Goal: Task Accomplishment & Management: Use online tool/utility

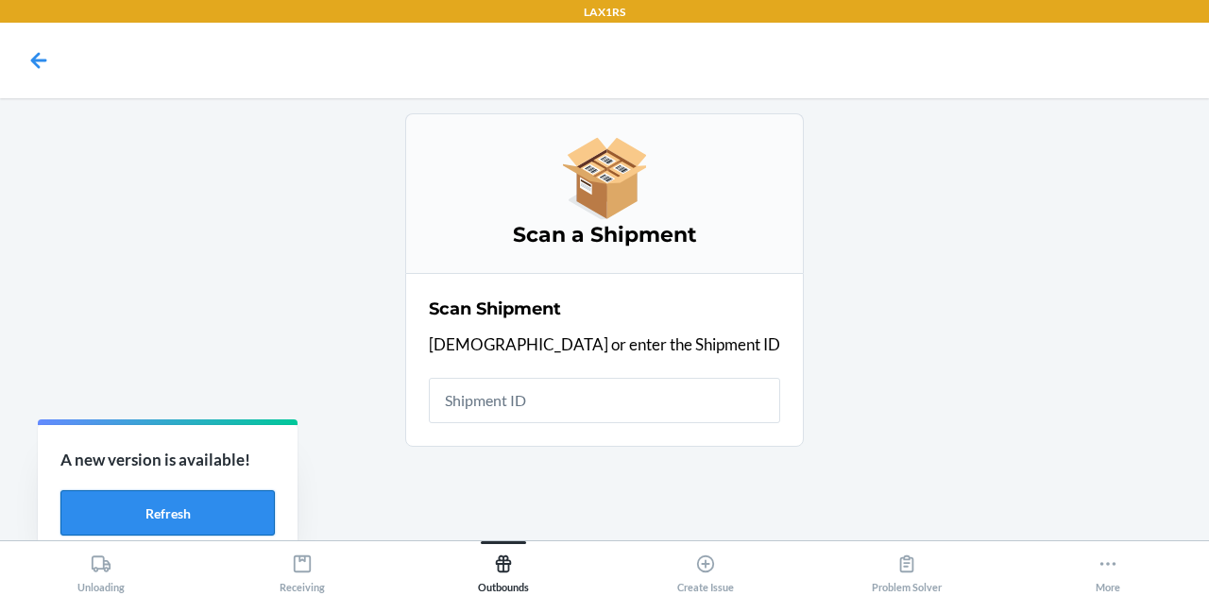
click at [213, 517] on button "Refresh" at bounding box center [167, 512] width 214 height 45
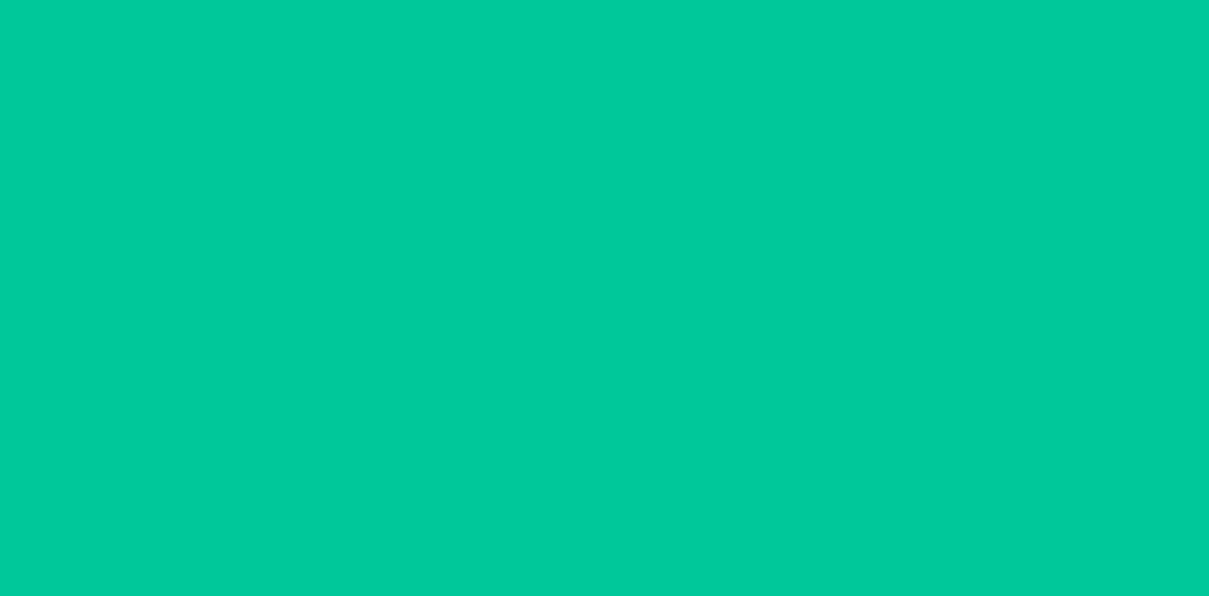
type input "[DATE]"
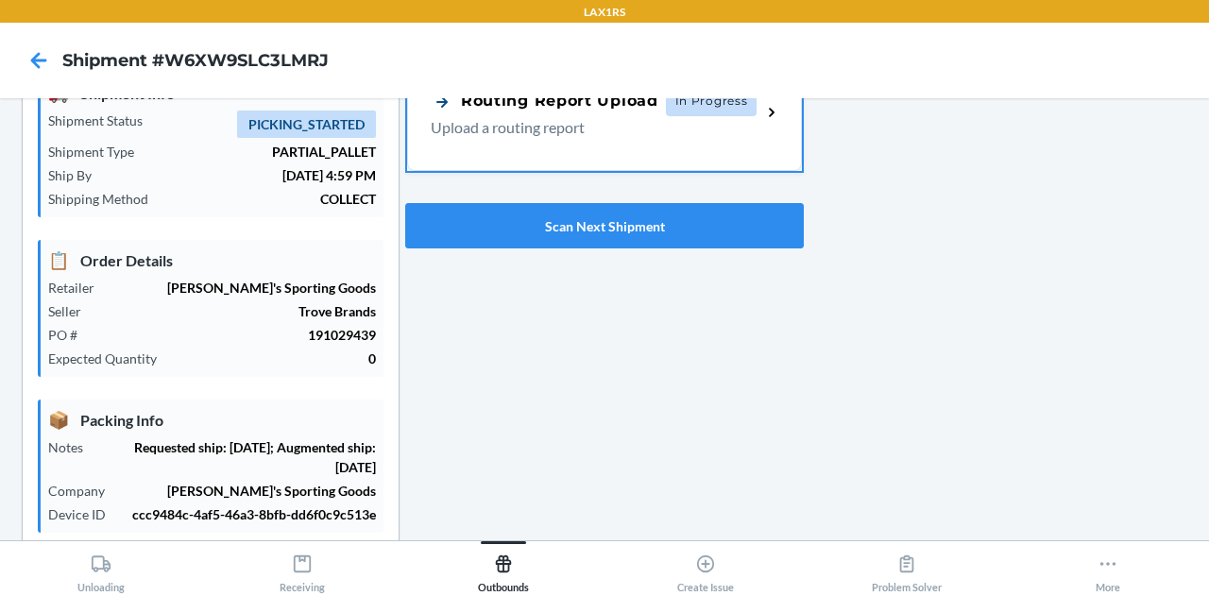
scroll to position [539, 0]
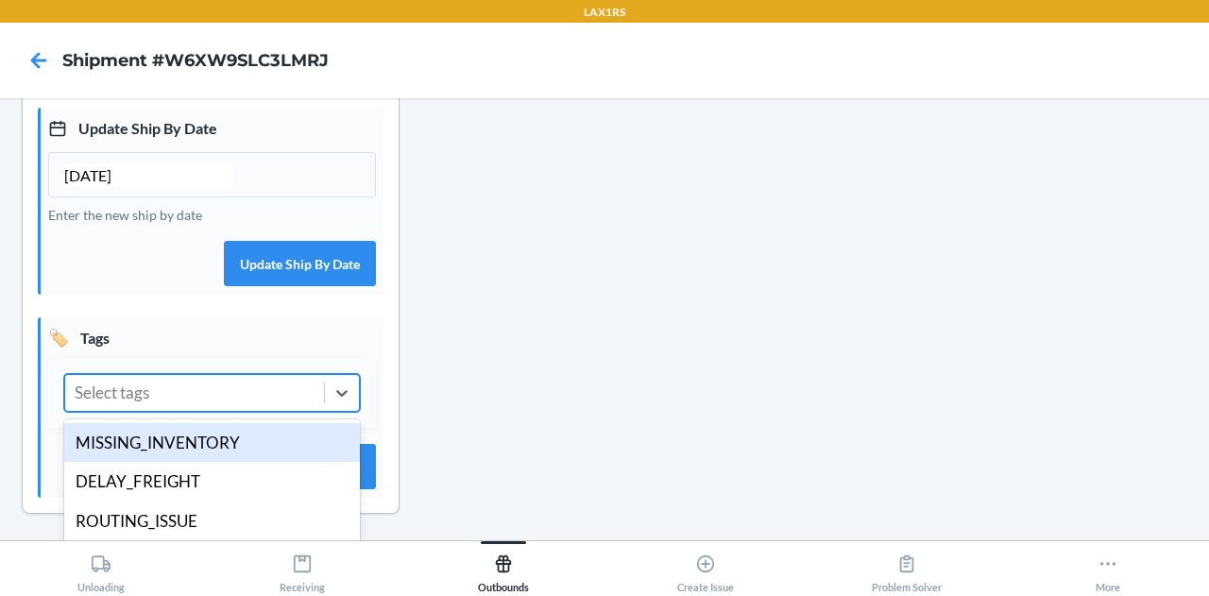
click at [181, 395] on div "Select tags" at bounding box center [194, 393] width 259 height 36
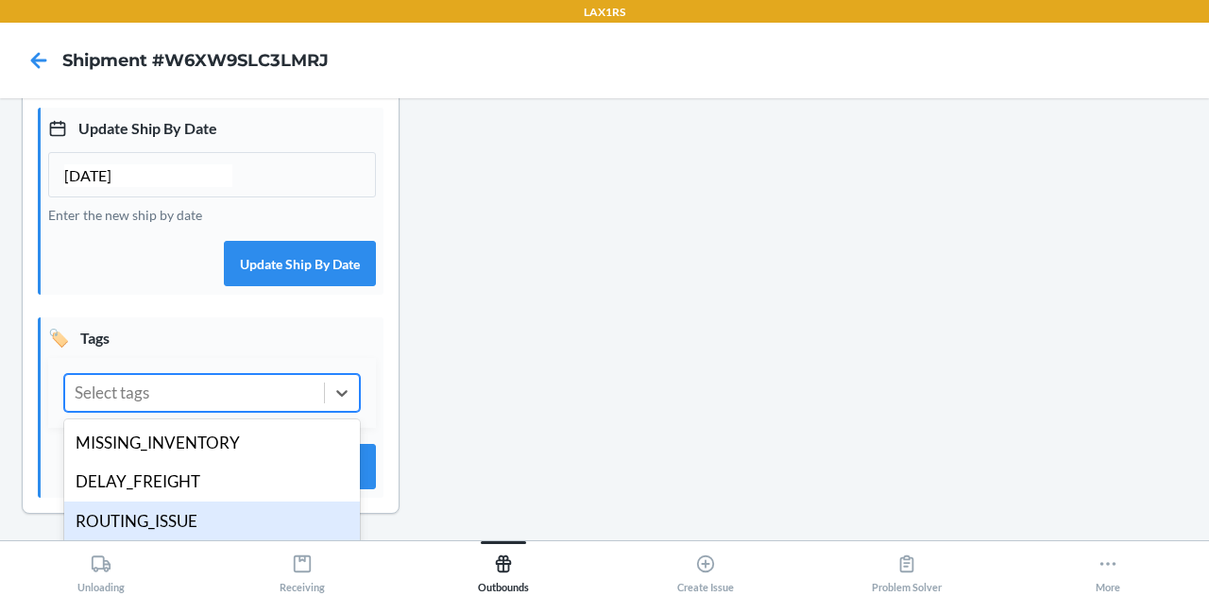
click at [205, 521] on div "ROUTING_ISSUE" at bounding box center [212, 521] width 296 height 40
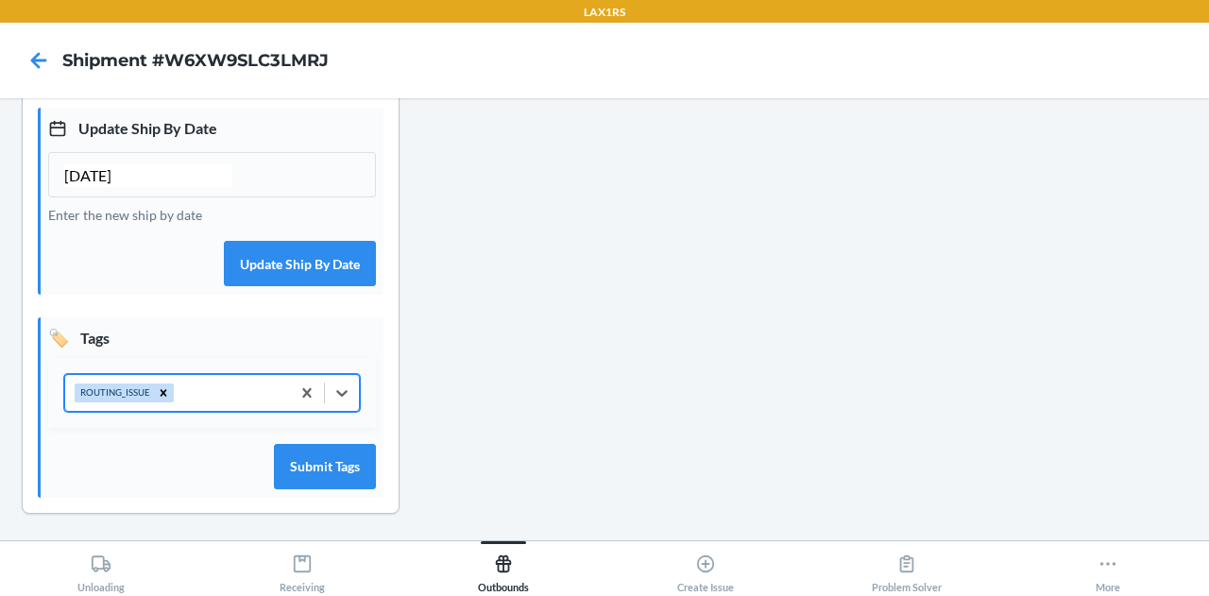
click at [382, 453] on section "Shipment Details 🚚 Shipment Info Shipment Status PICKING_STARTED Shipment Type …" at bounding box center [211, 44] width 378 height 940
click at [355, 460] on button "Submit Tags" at bounding box center [325, 466] width 102 height 45
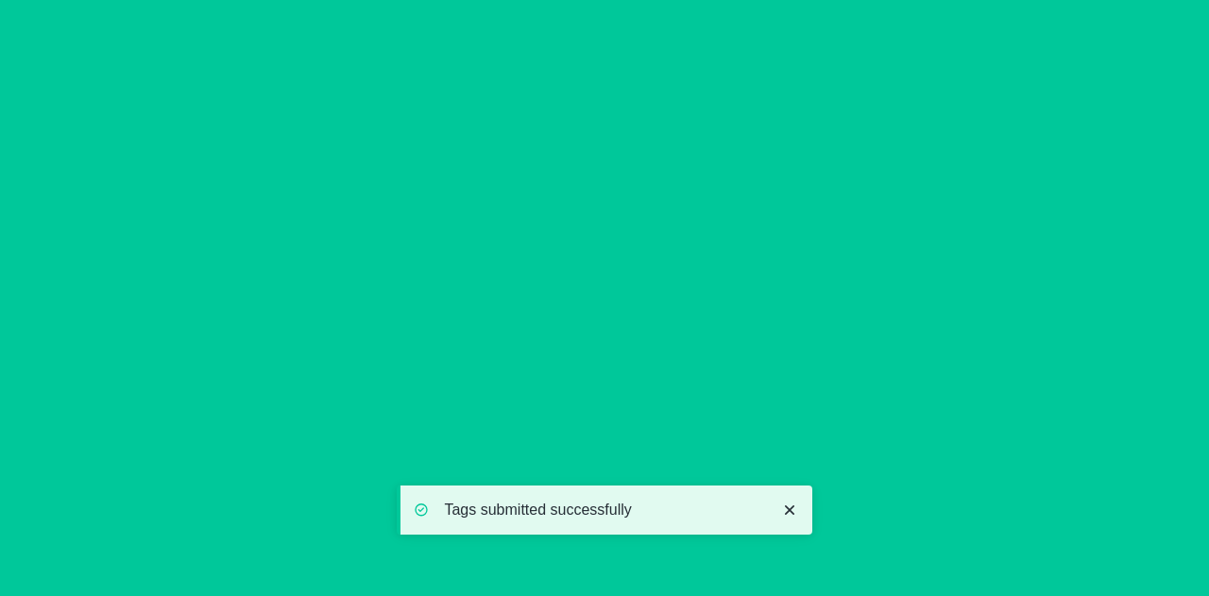
scroll to position [0, 0]
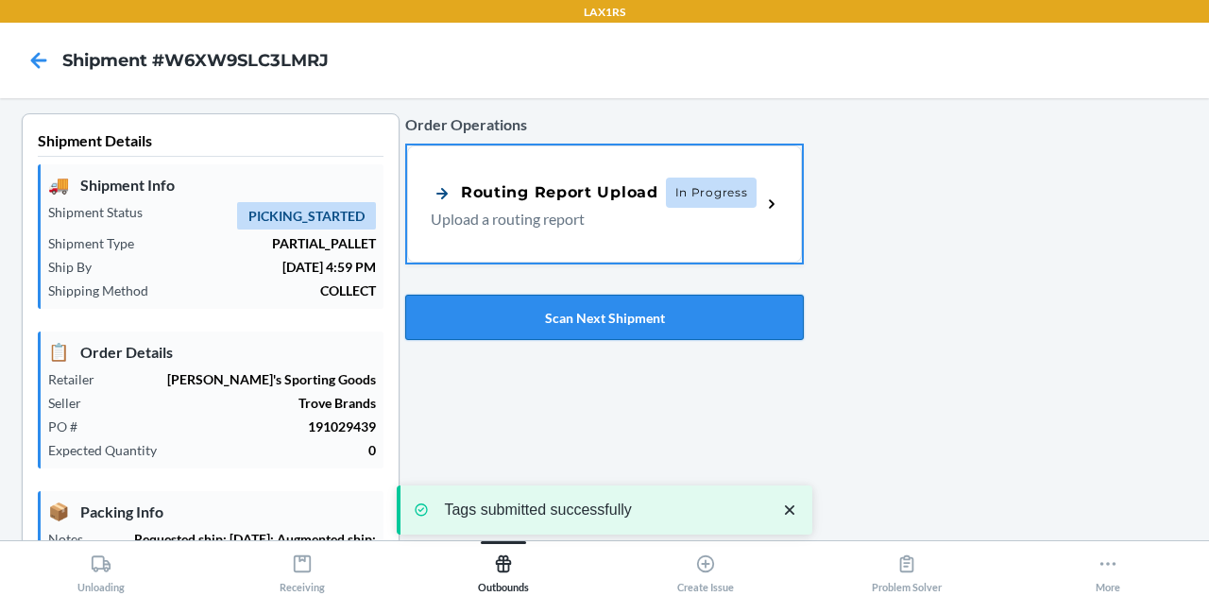
click at [594, 322] on button "Scan Next Shipment" at bounding box center [604, 317] width 399 height 45
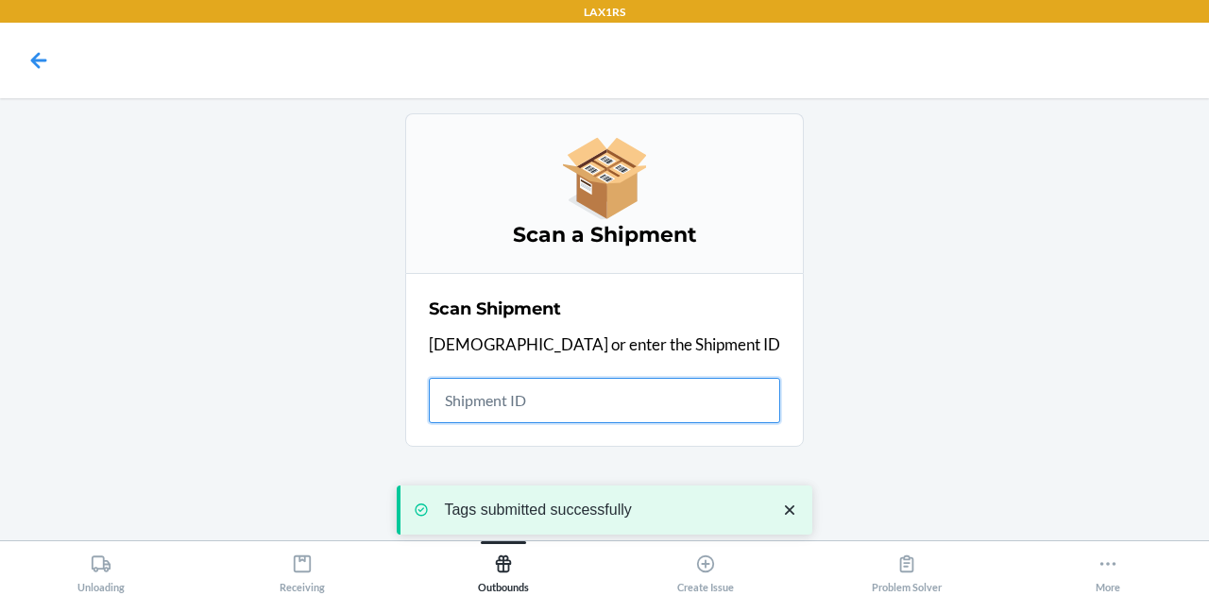
click at [596, 396] on input "text" at bounding box center [604, 400] width 351 height 45
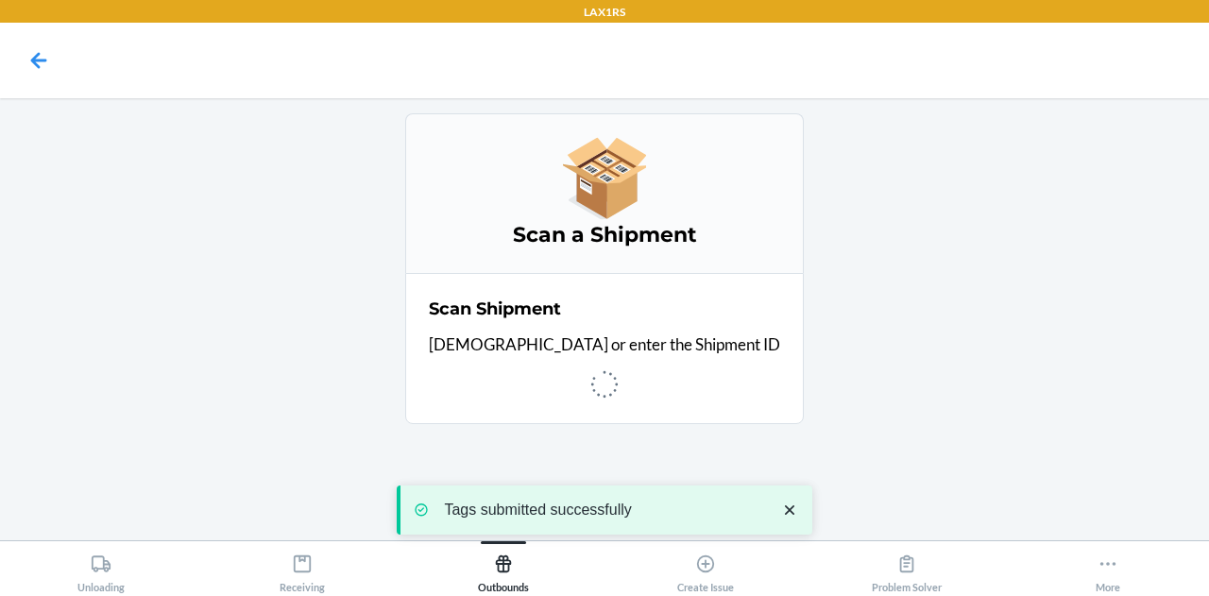
click at [793, 507] on icon "close toast" at bounding box center [789, 510] width 19 height 19
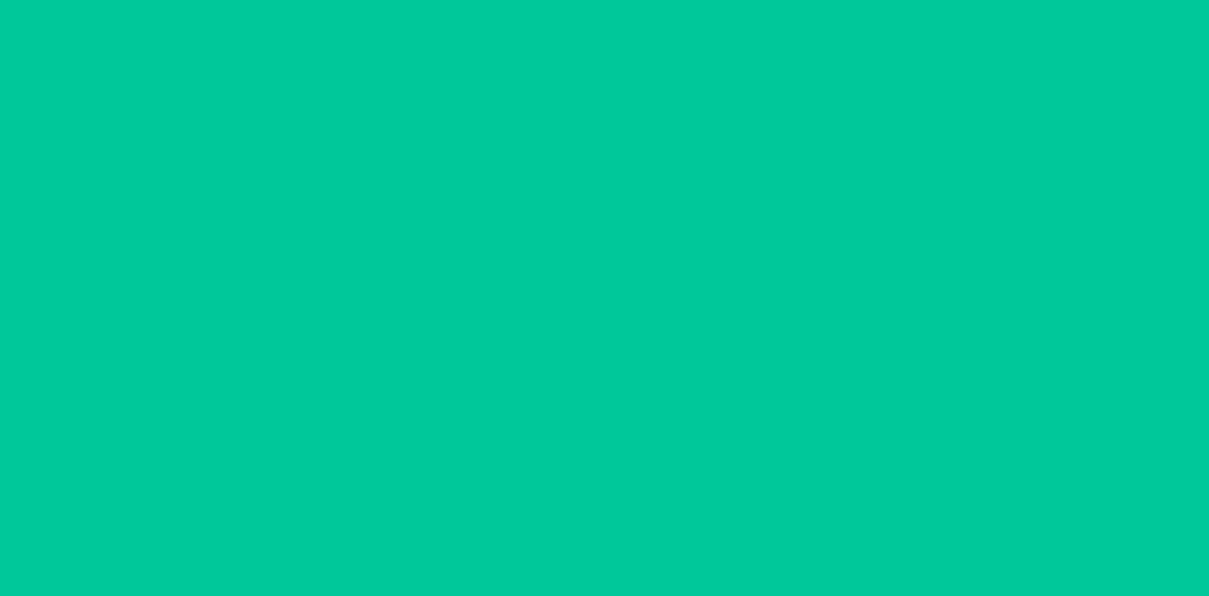
type input "09/24/2025"
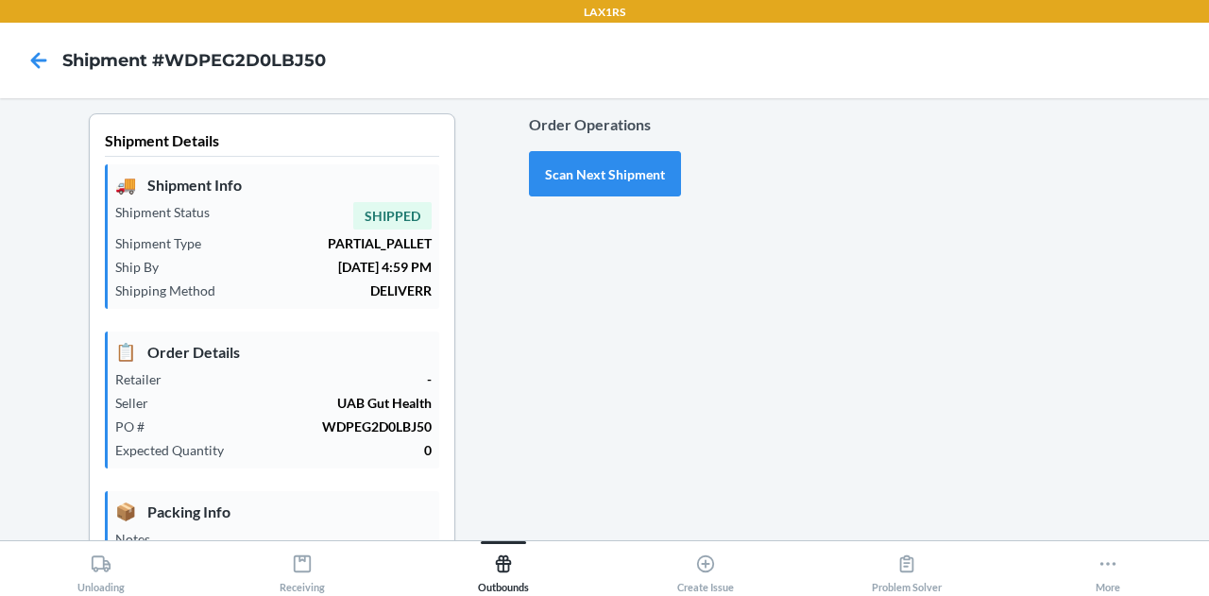
scroll to position [519, 0]
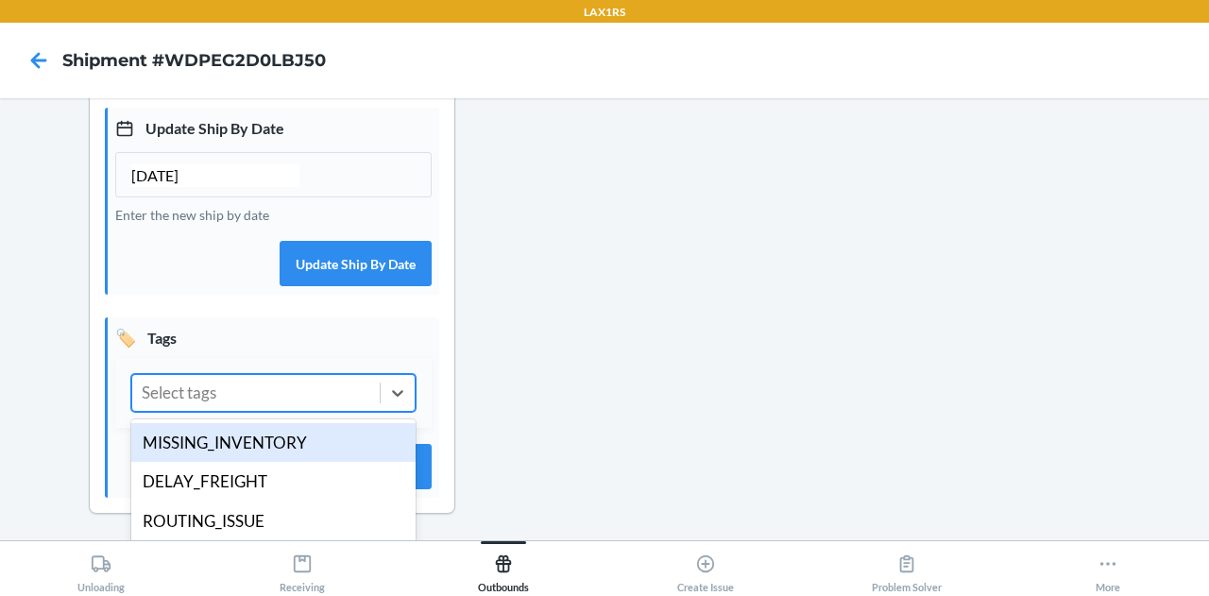
click at [253, 391] on div "Select tags" at bounding box center [255, 393] width 247 height 36
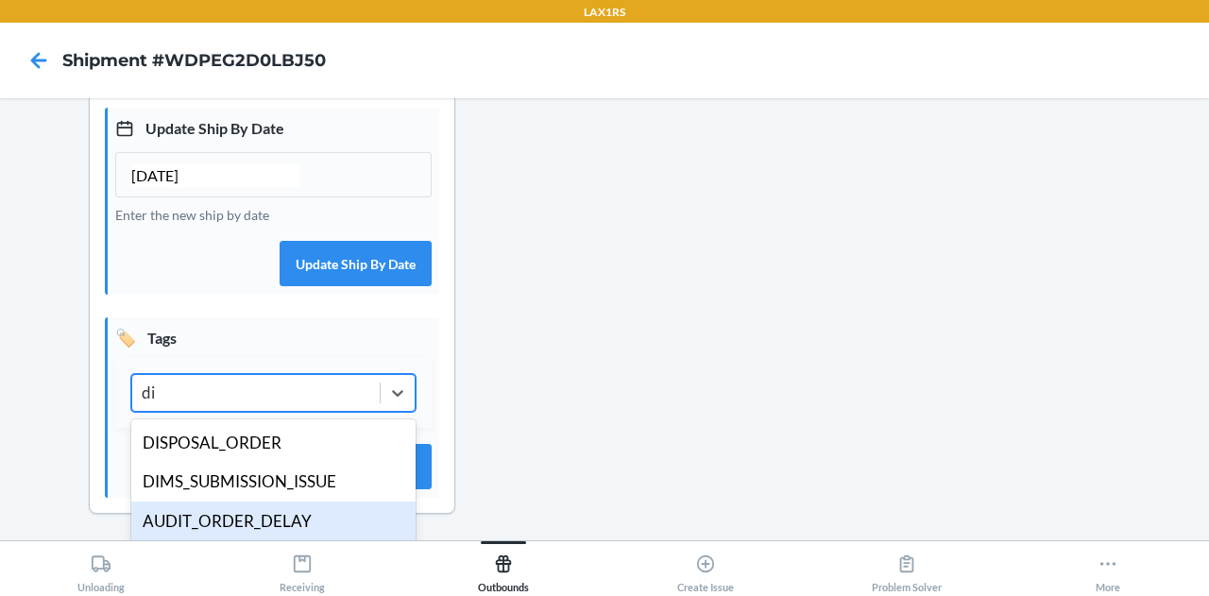
scroll to position [0, 0]
type input "dim"
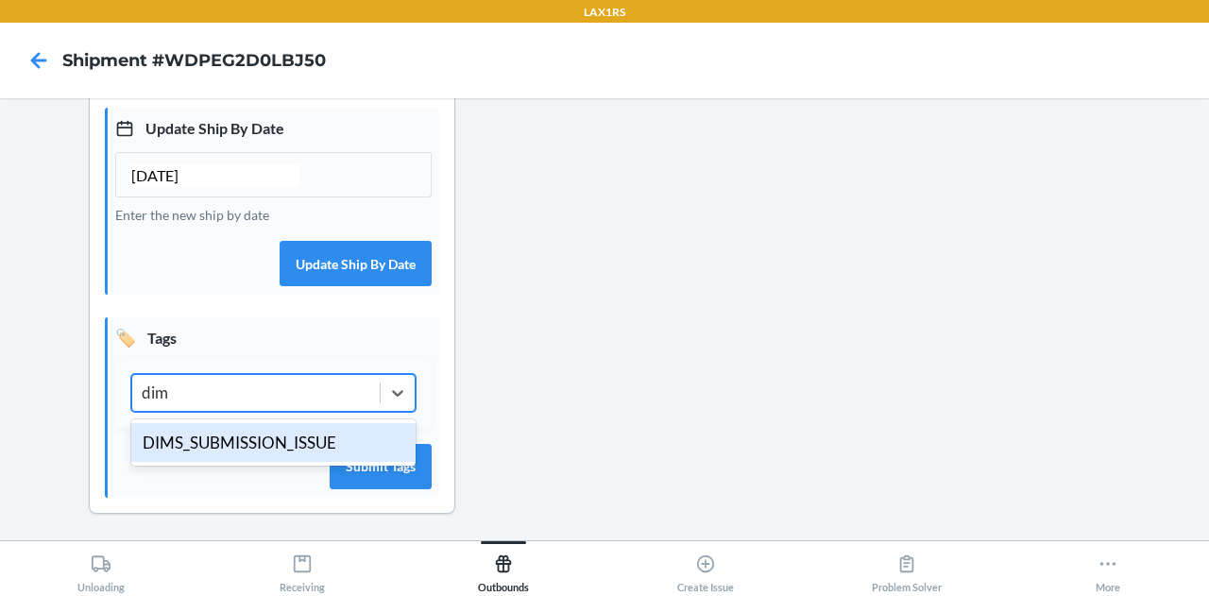
click at [283, 448] on div "DIMS_SUBMISSION_ISSUE" at bounding box center [273, 443] width 284 height 40
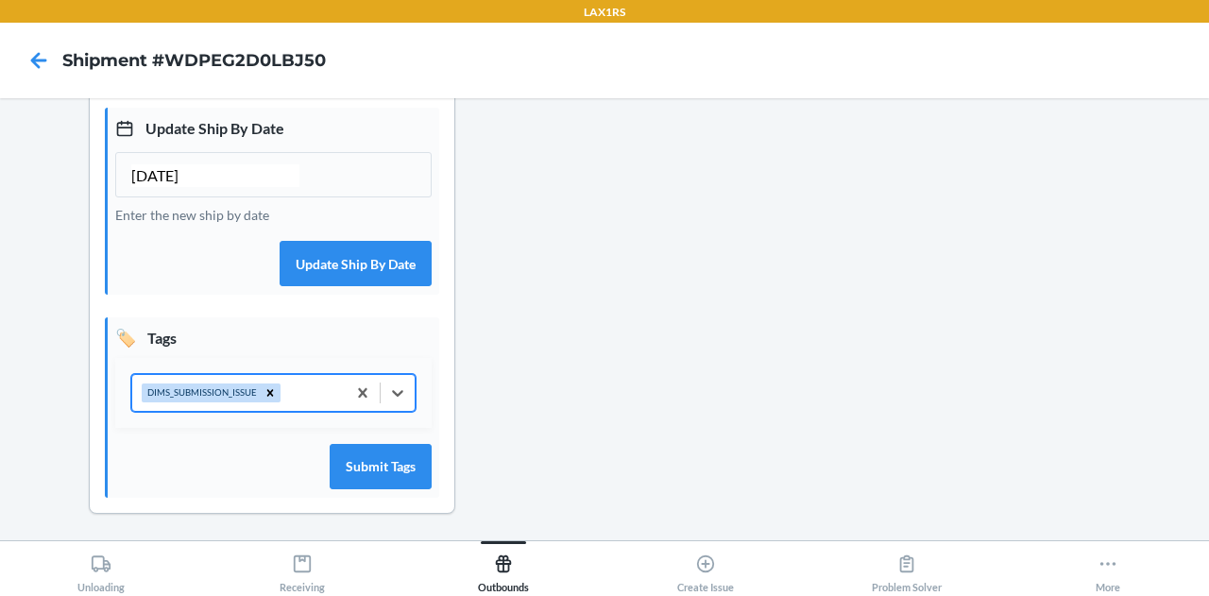
type input "r"
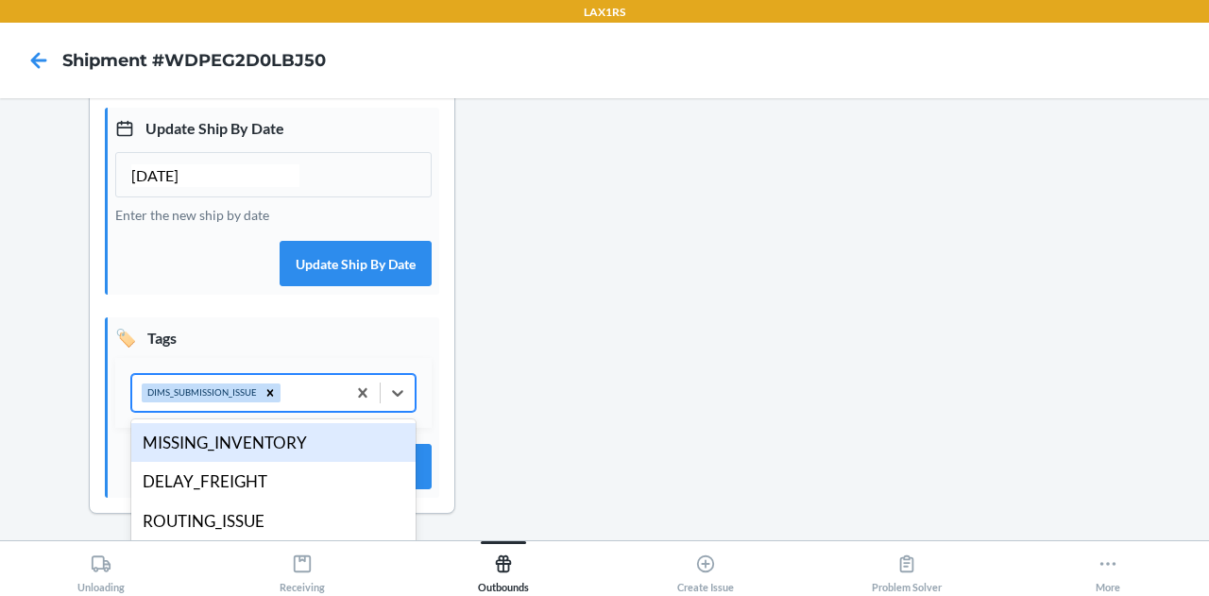
click at [325, 317] on div "🏷️ Tags option DIMS_SUBMISSION_ISSUE, selected. option MISSING_INVENTORY focuse…" at bounding box center [272, 407] width 334 height 180
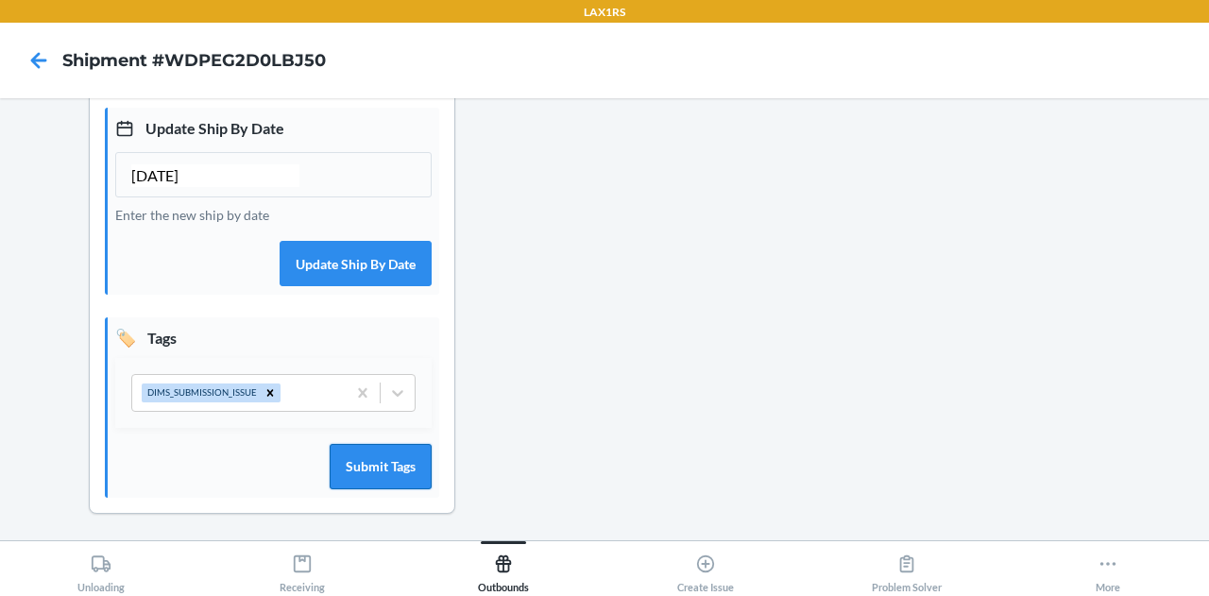
click at [355, 471] on button "Submit Tags" at bounding box center [381, 466] width 102 height 45
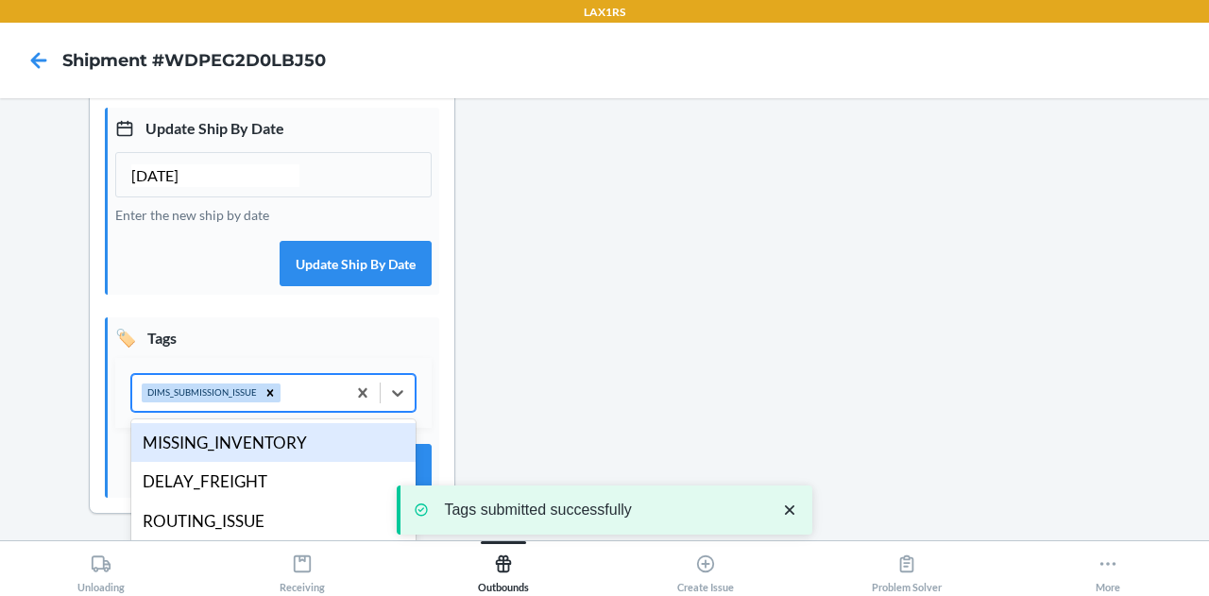
click at [304, 400] on div "DIMS_SUBMISSION_ISSUE" at bounding box center [238, 393] width 213 height 36
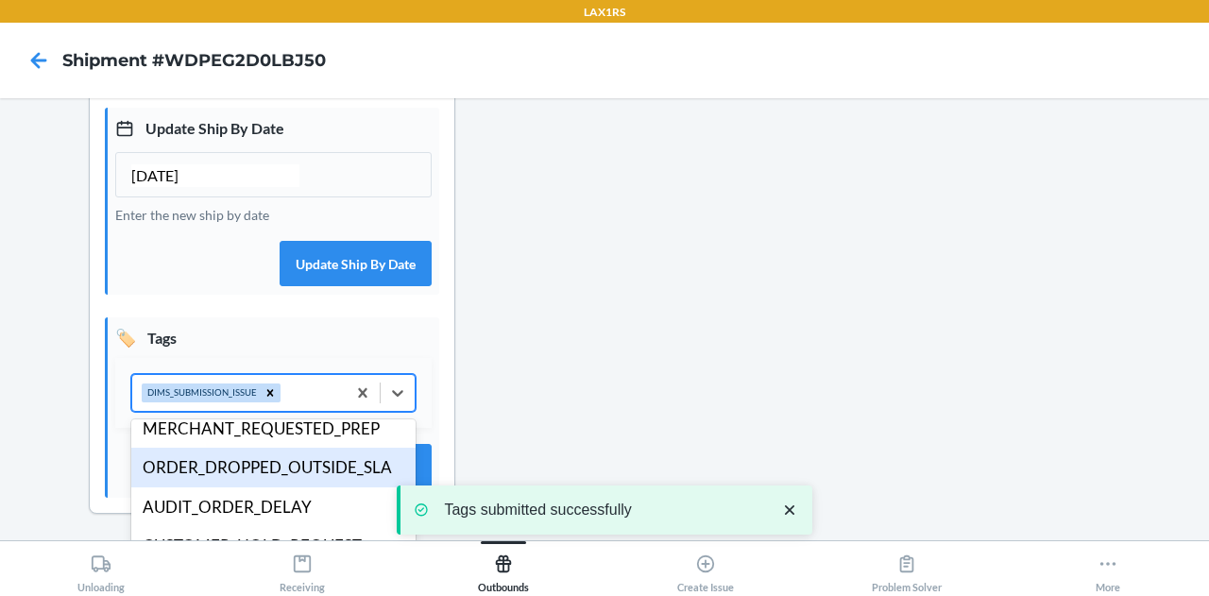
scroll to position [327, 0]
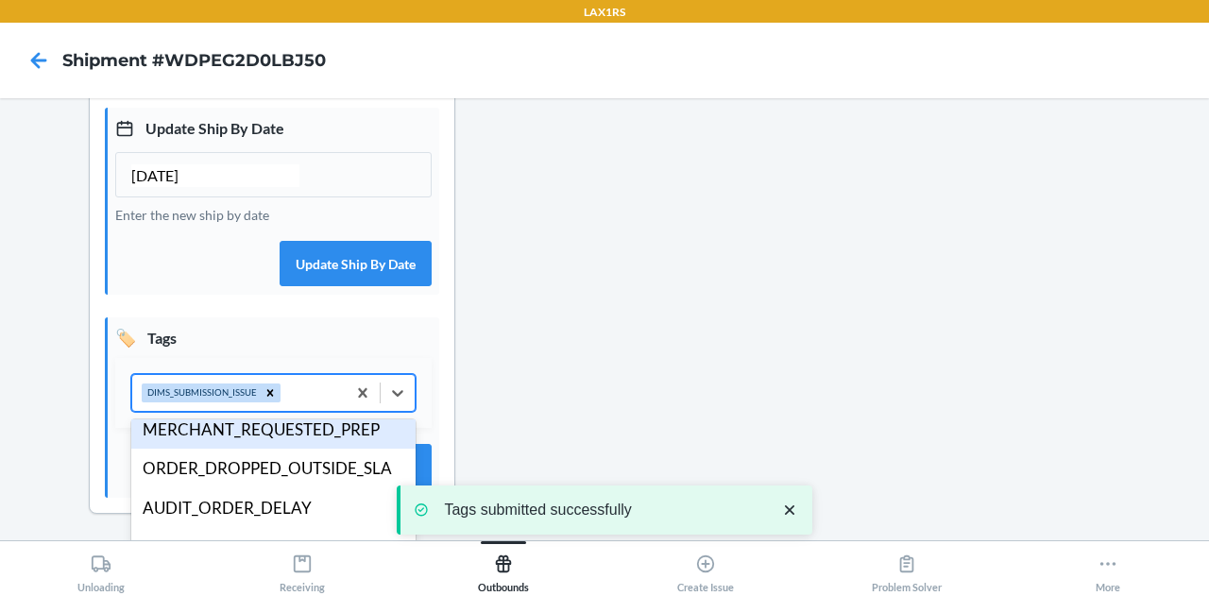
click at [291, 434] on div "MERCHANT_REQUESTED_PREP" at bounding box center [273, 430] width 284 height 40
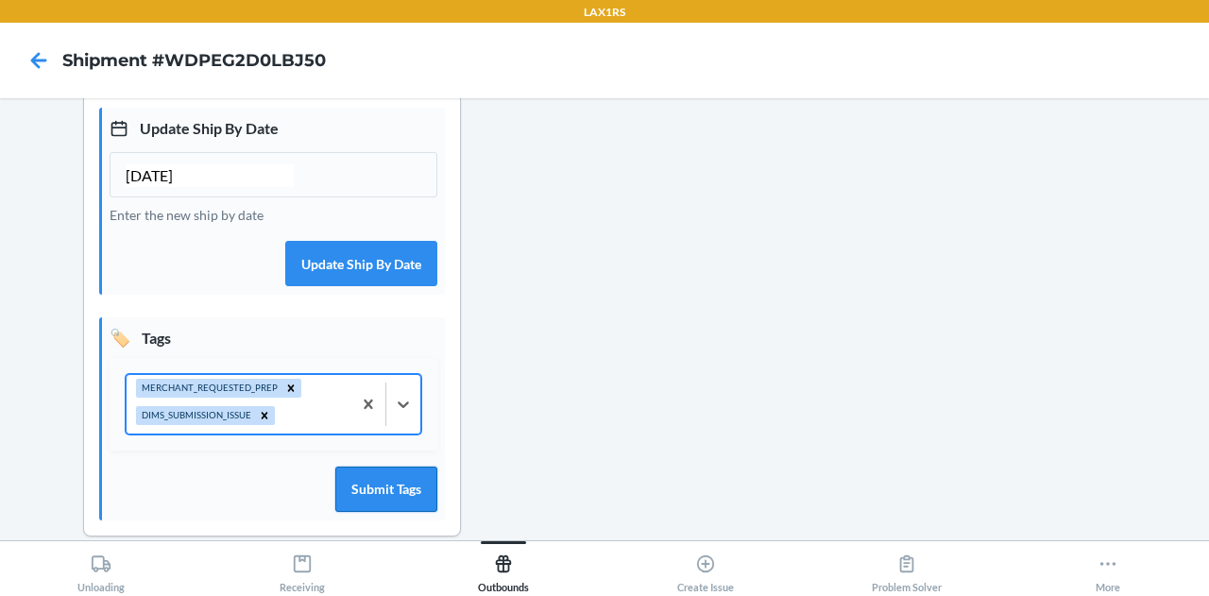
click at [375, 479] on button "Submit Tags" at bounding box center [386, 489] width 102 height 45
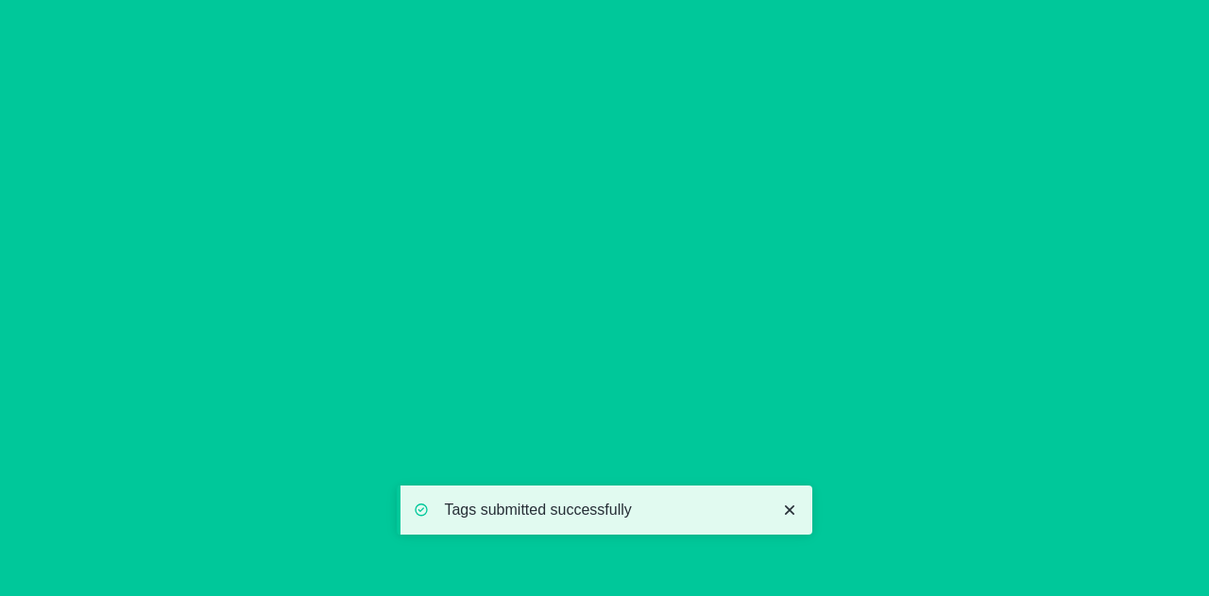
scroll to position [0, 0]
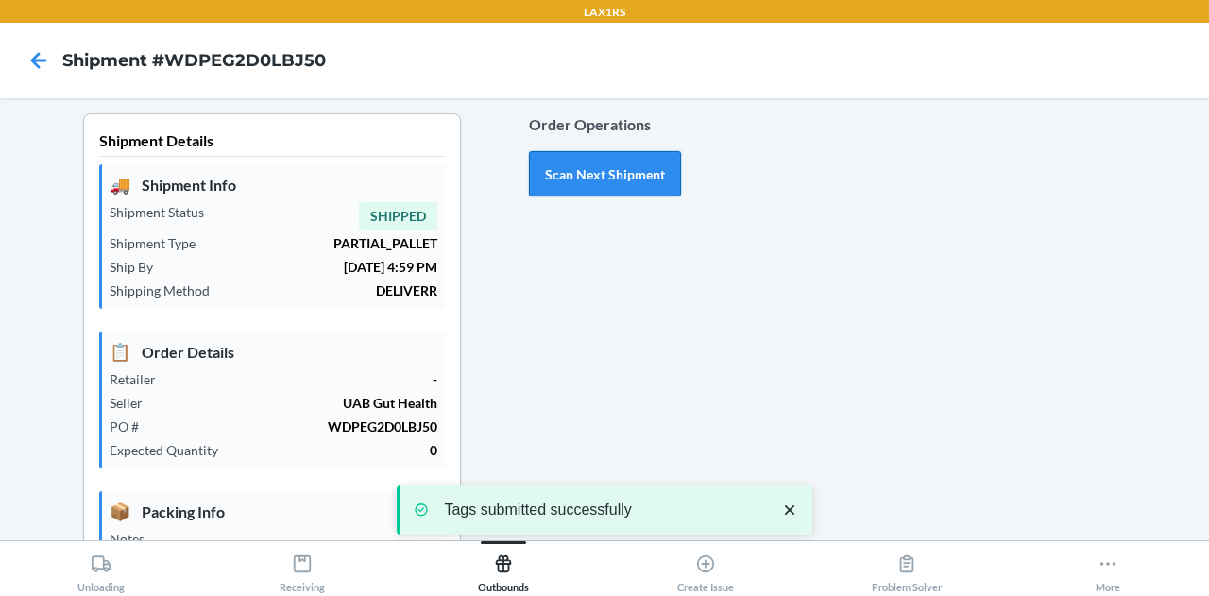
click at [587, 183] on button "Scan Next Shipment" at bounding box center [605, 173] width 152 height 45
